Goal: Task Accomplishment & Management: Manage account settings

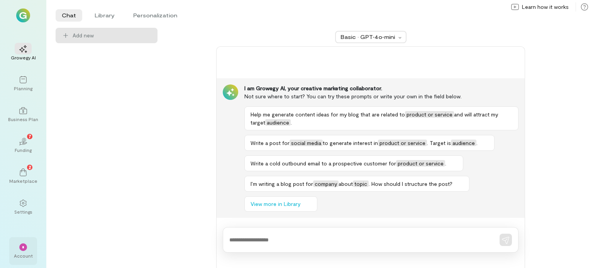
click at [26, 253] on div "Account" at bounding box center [23, 256] width 19 height 6
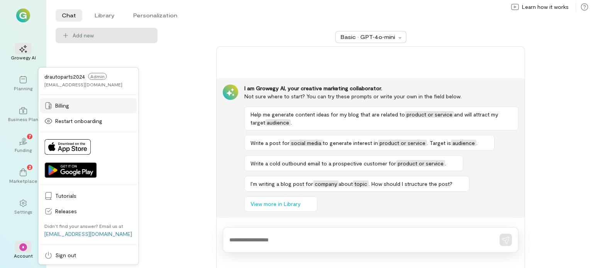
click at [77, 104] on span "Billing" at bounding box center [93, 106] width 77 height 8
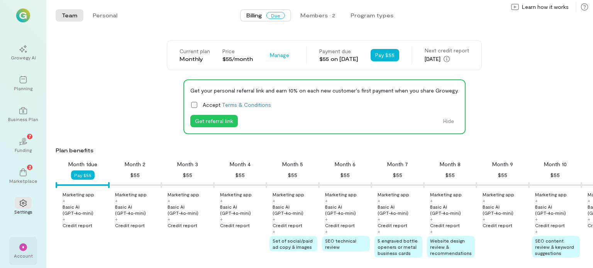
click at [15, 252] on div "*" at bounding box center [23, 247] width 17 height 12
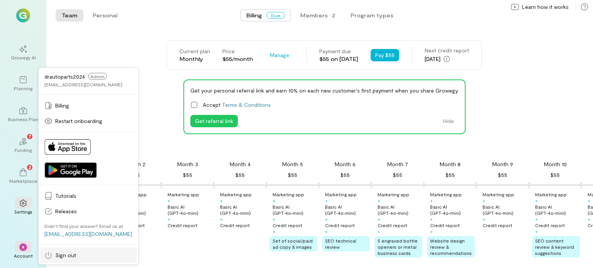
click at [57, 251] on link "Sign out" at bounding box center [88, 255] width 97 height 15
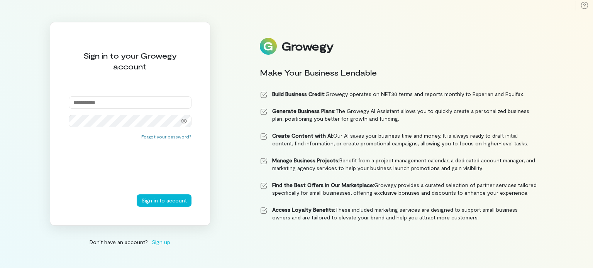
click at [102, 101] on input "email" at bounding box center [130, 103] width 123 height 12
type input "**********"
click at [137, 195] on button "Sign in to account" at bounding box center [164, 201] width 55 height 12
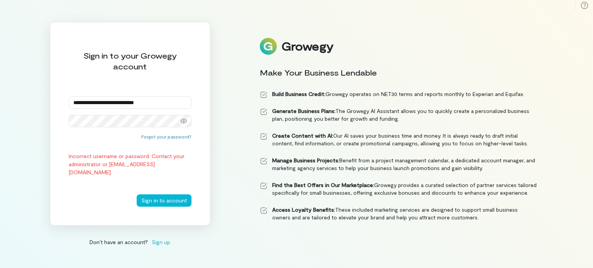
click at [87, 147] on div "Forgot your password? Incorrect username or password. Contact your administrato…" at bounding box center [130, 164] width 123 height 61
click at [180, 121] on div at bounding box center [183, 121] width 15 height 11
click at [179, 135] on button "Forgot your password?" at bounding box center [166, 137] width 50 height 6
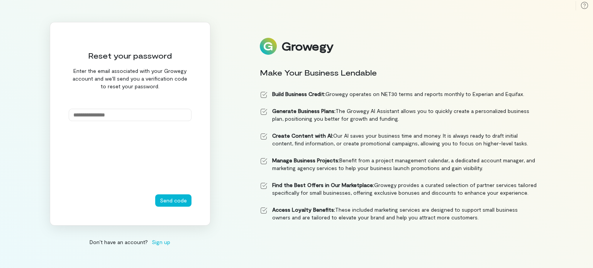
click at [170, 114] on input "email" at bounding box center [130, 115] width 123 height 12
type input "**********"
click at [168, 199] on button "Send code" at bounding box center [173, 201] width 36 height 12
